Goal: Check status: Check status

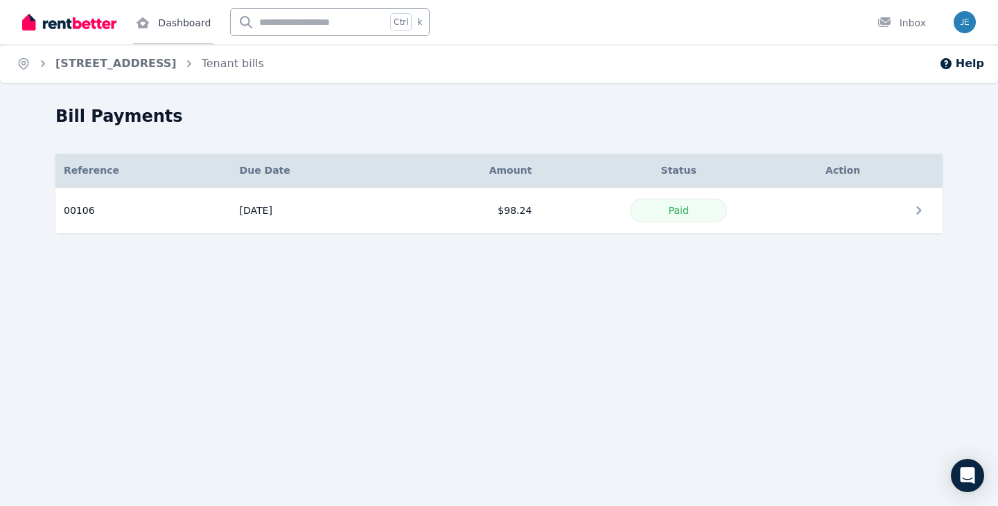
click at [143, 21] on icon at bounding box center [142, 22] width 12 height 11
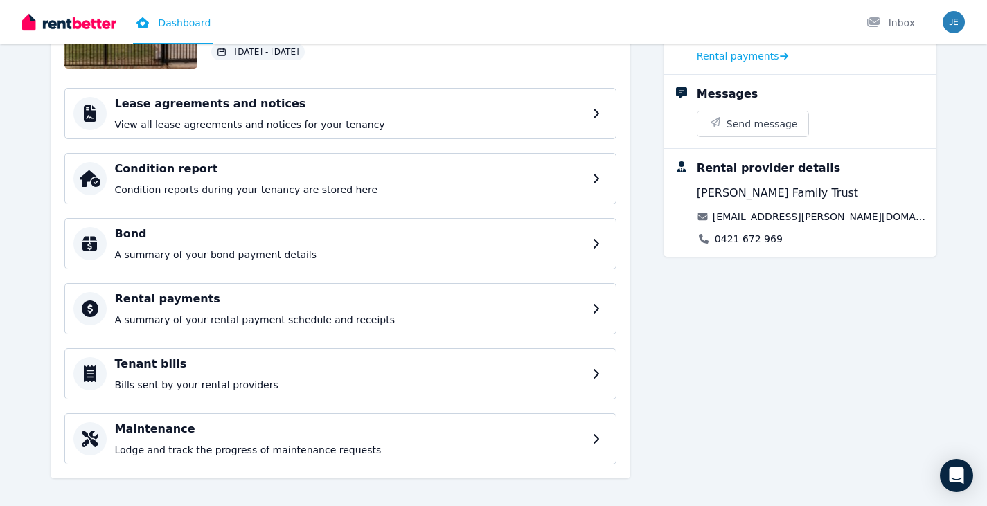
scroll to position [175, 0]
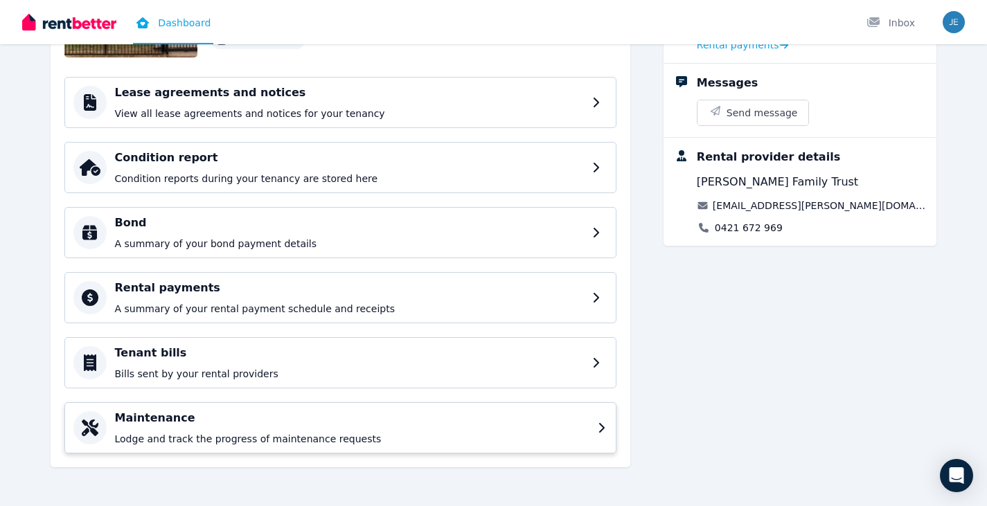
click at [426, 418] on h4 "Maintenance" at bounding box center [352, 418] width 475 height 17
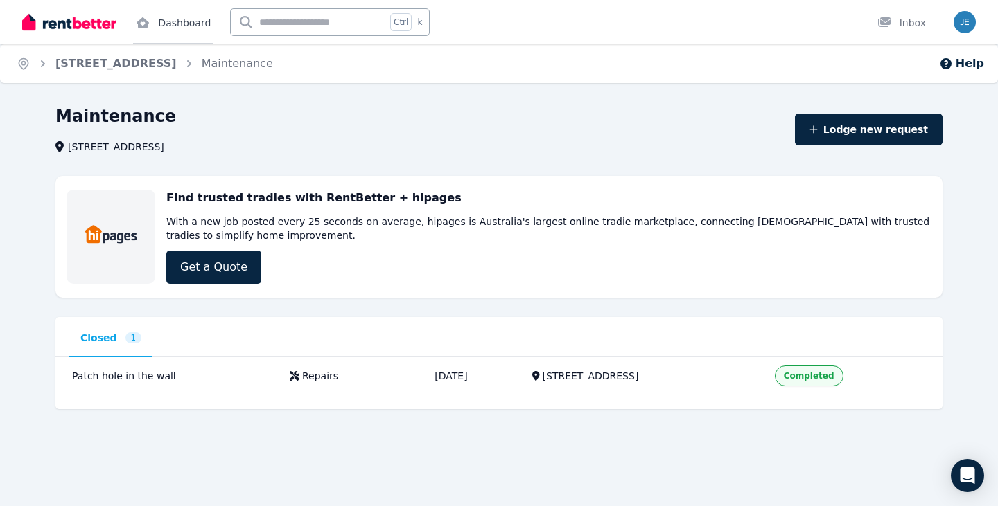
click at [165, 27] on link "Dashboard" at bounding box center [173, 22] width 80 height 44
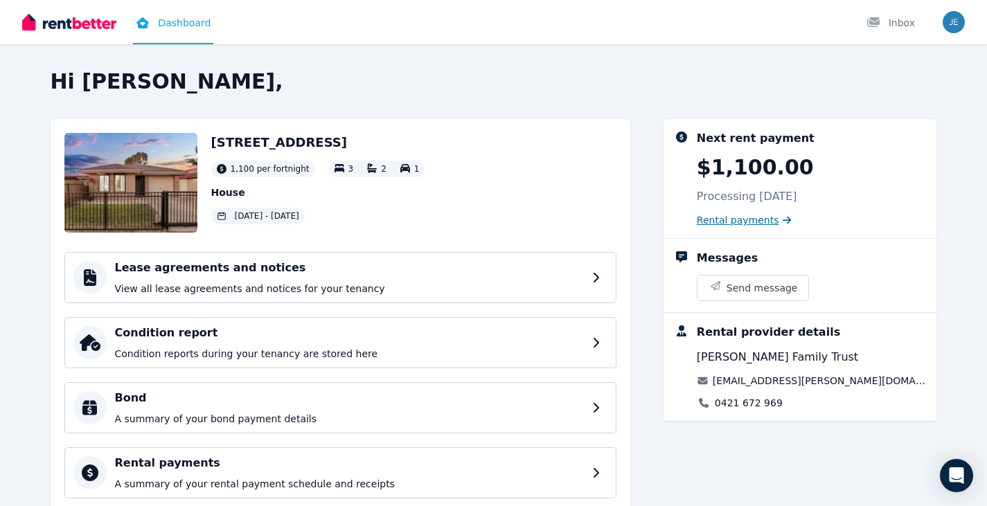
click at [783, 220] on icon at bounding box center [787, 220] width 8 height 10
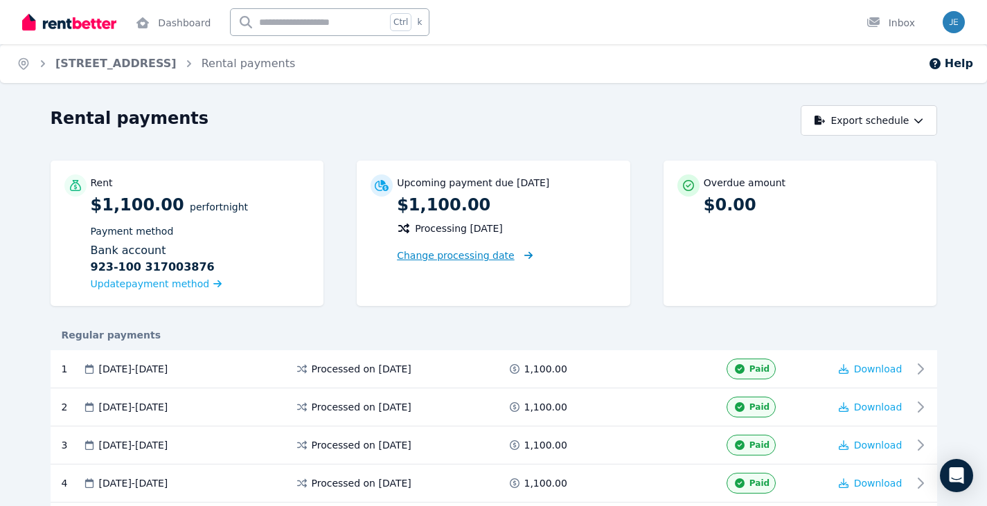
click at [519, 255] on icon at bounding box center [526, 256] width 14 height 10
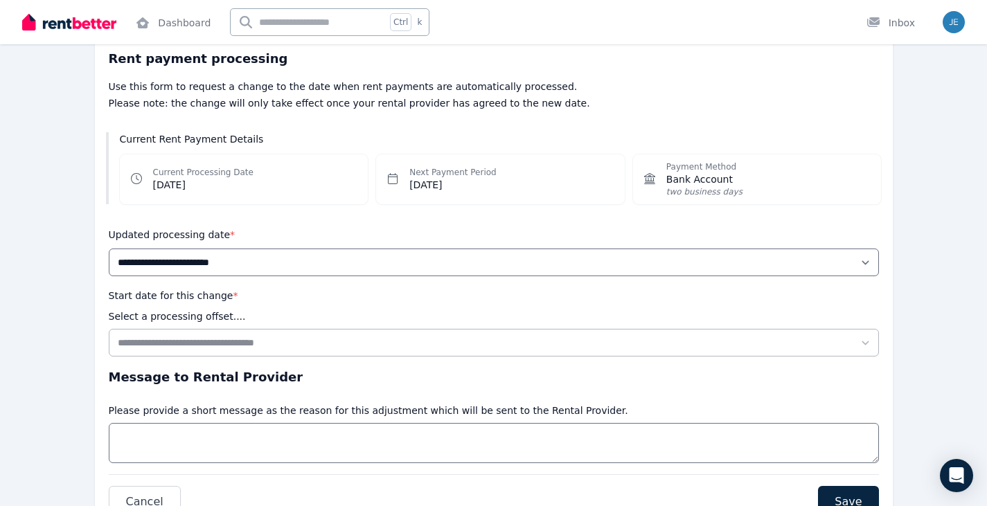
scroll to position [139, 0]
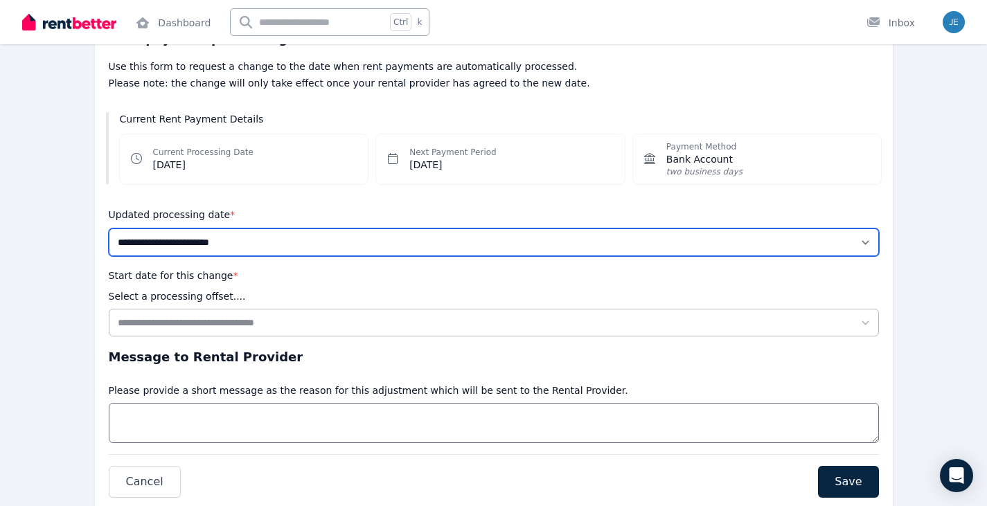
click at [265, 240] on select "**********" at bounding box center [494, 243] width 770 height 28
click at [277, 240] on select "**********" at bounding box center [494, 243] width 770 height 28
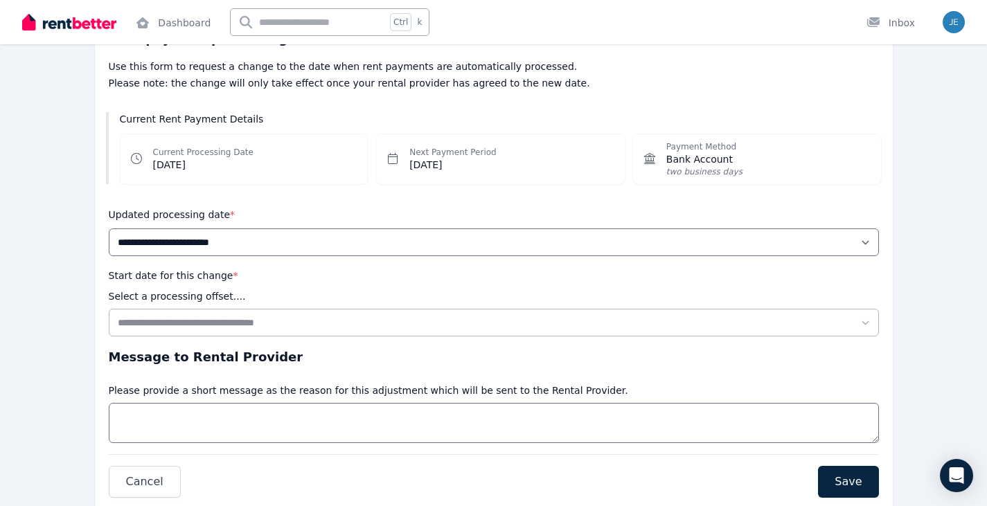
click at [275, 211] on div "Updated processing date *" at bounding box center [494, 214] width 770 height 17
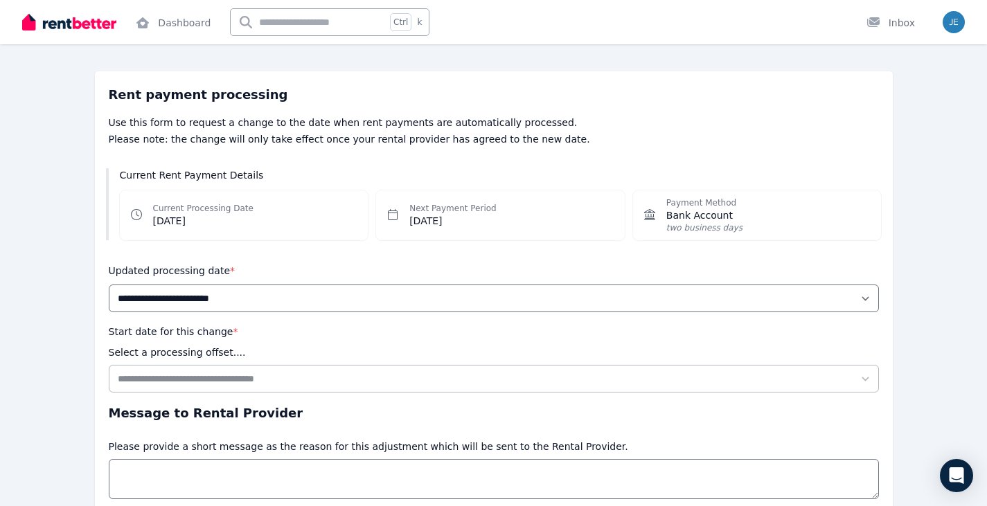
scroll to position [0, 0]
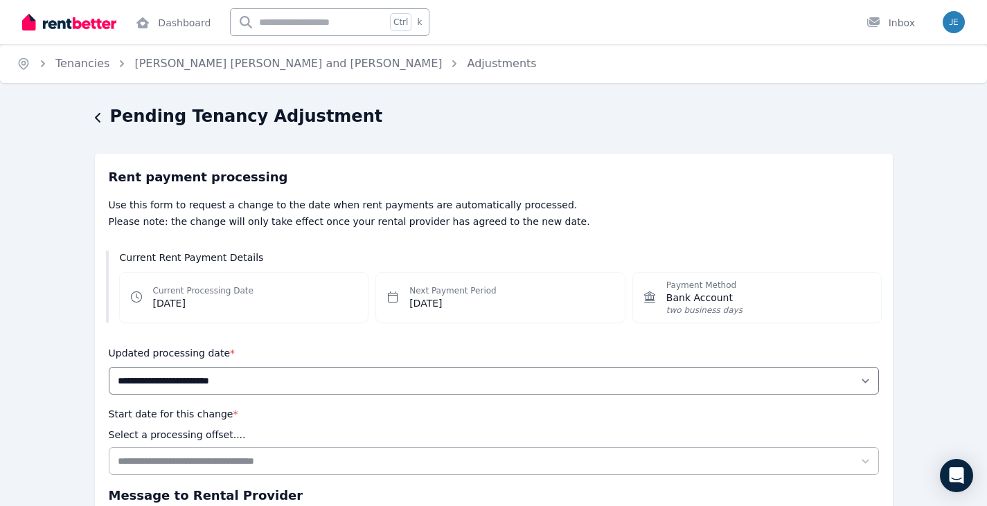
click at [92, 118] on div "**********" at bounding box center [493, 405] width 987 height 601
click at [103, 118] on div "Pending Tenancy Adjustment" at bounding box center [490, 118] width 790 height 26
click at [100, 119] on icon "button" at bounding box center [98, 117] width 7 height 11
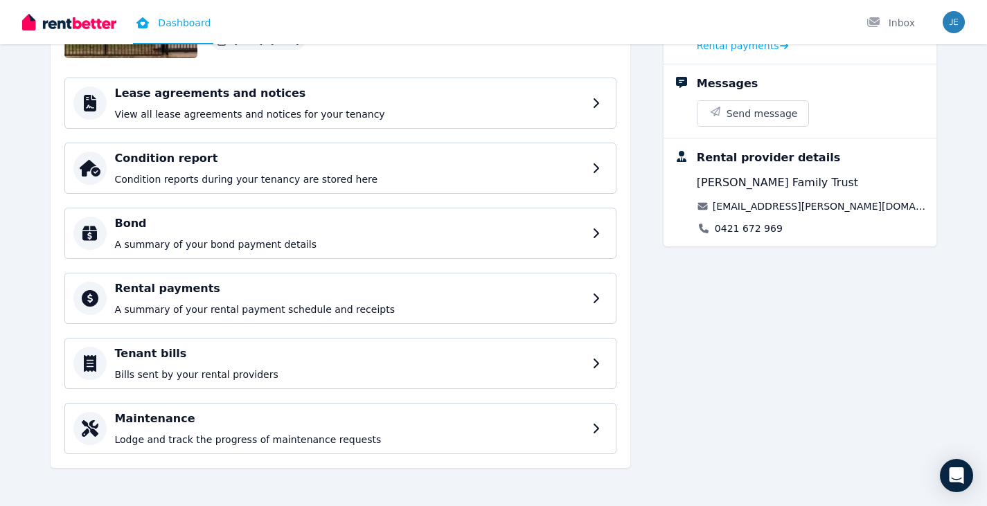
scroll to position [175, 0]
click at [586, 295] on h4 "Rental payments" at bounding box center [352, 288] width 475 height 17
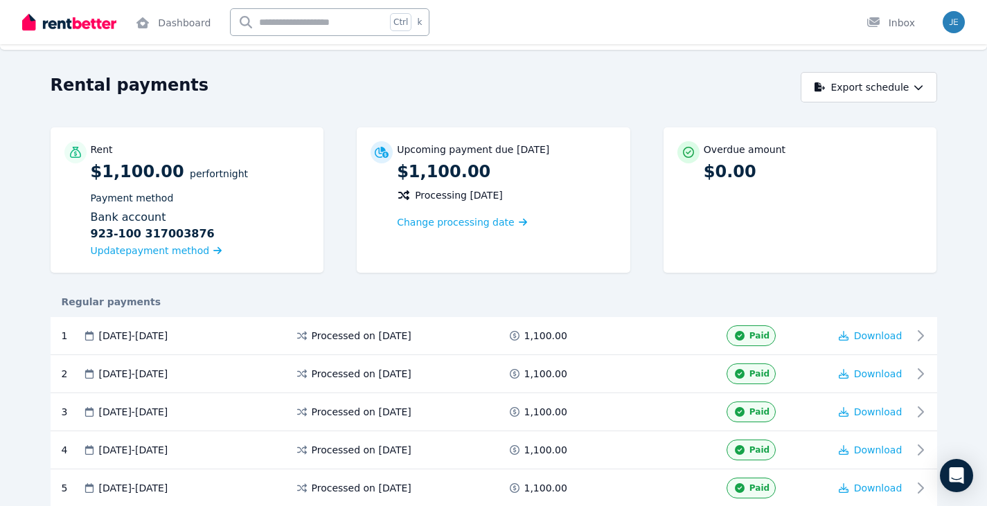
scroll to position [69, 0]
